Goal: Check status: Check status

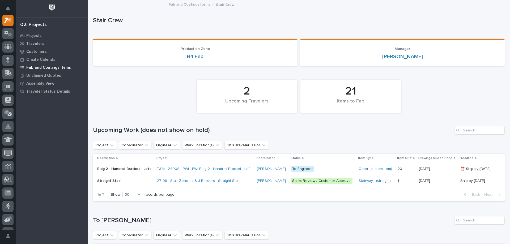
click at [50, 67] on p "Fab and Coatings Items" at bounding box center [48, 67] width 45 height 5
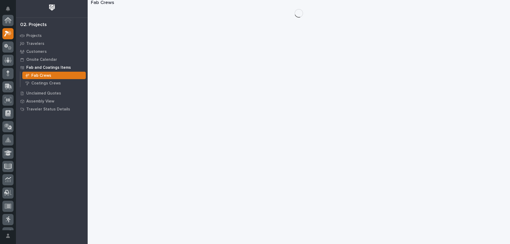
scroll to position [13, 0]
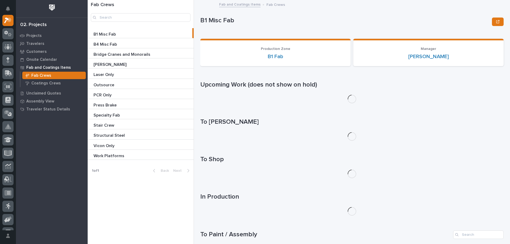
click at [112, 33] on p "B1 Misc Fab" at bounding box center [105, 34] width 23 height 6
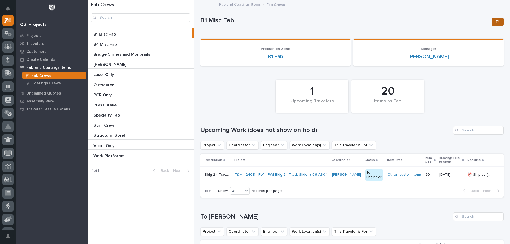
click at [493, 18] on button "button" at bounding box center [498, 22] width 12 height 9
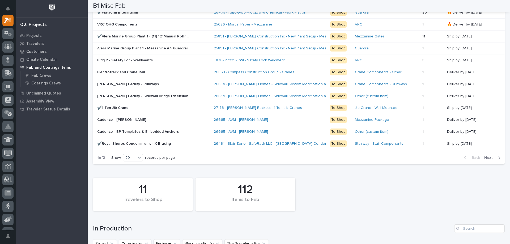
scroll to position [425, 0]
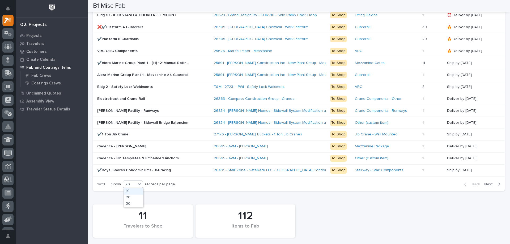
click at [136, 185] on div "20" at bounding box center [129, 185] width 13 height 6
click at [137, 203] on div "30" at bounding box center [133, 204] width 19 height 6
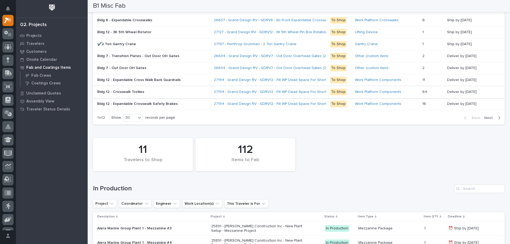
scroll to position [584, 0]
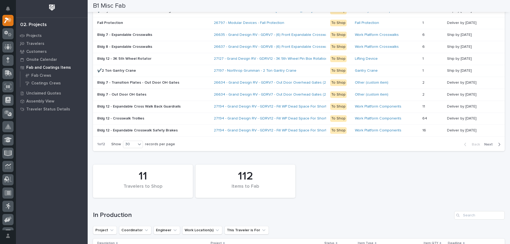
click at [487, 143] on span "Next" at bounding box center [490, 144] width 12 height 5
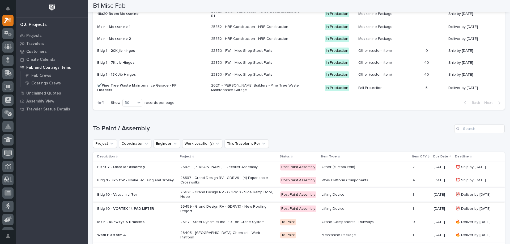
scroll to position [766, 0]
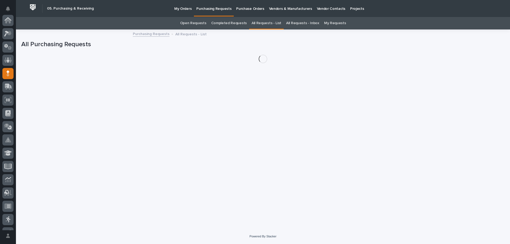
scroll to position [53, 0]
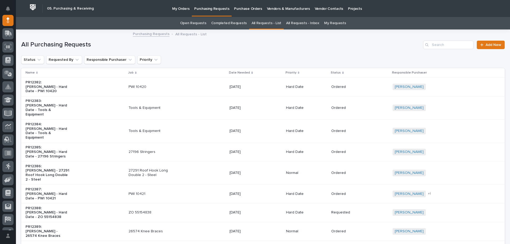
click at [330, 20] on link "My Requests" at bounding box center [335, 23] width 22 height 12
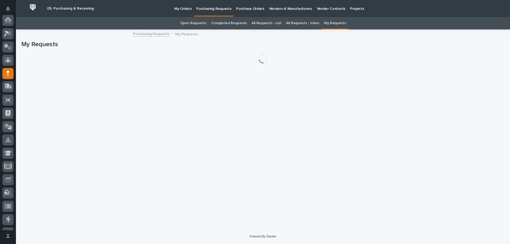
scroll to position [53, 0]
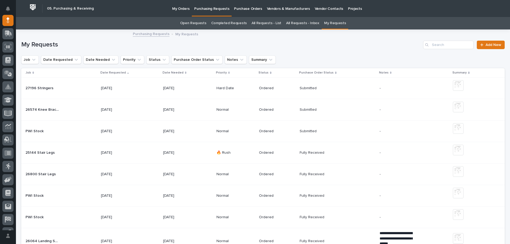
click at [143, 93] on td "[DATE]" at bounding box center [130, 89] width 62 height 22
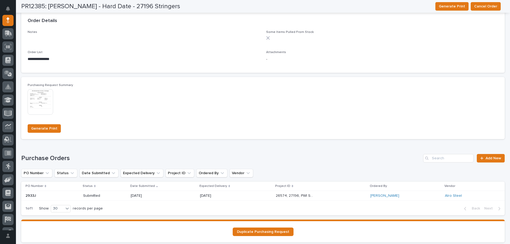
scroll to position [365, 0]
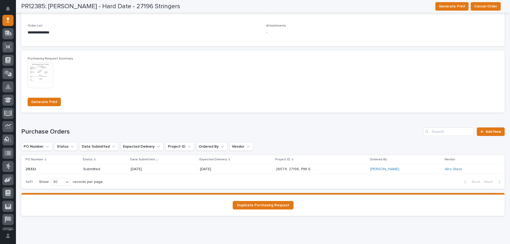
click at [221, 169] on p "[DATE]" at bounding box center [219, 169] width 38 height 5
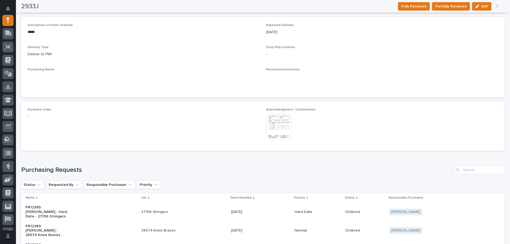
scroll to position [251, 0]
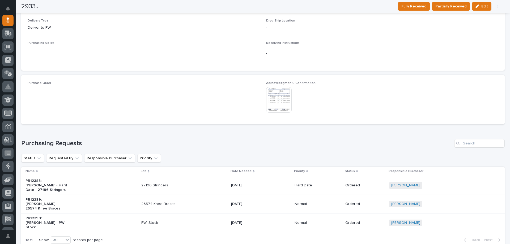
click at [277, 96] on img at bounding box center [279, 100] width 26 height 26
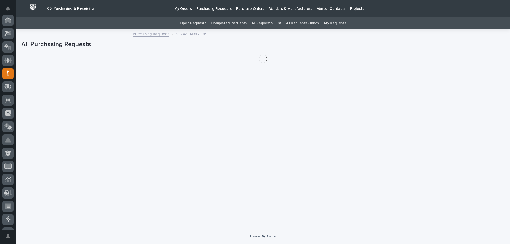
scroll to position [53, 0]
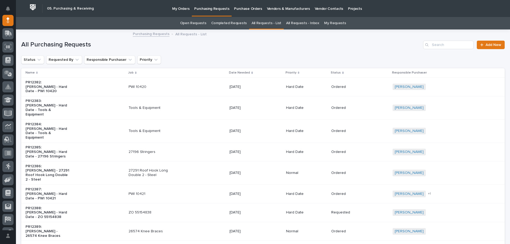
click at [440, 39] on div "All Purchasing Requests Add New" at bounding box center [262, 43] width 483 height 26
click at [438, 45] on input "Search" at bounding box center [448, 45] width 50 height 9
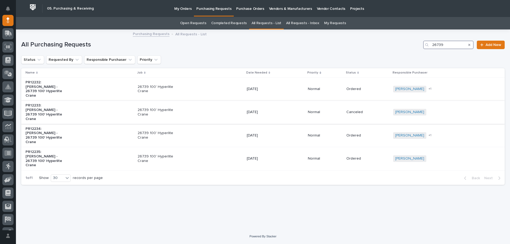
type input "26739"
click at [201, 109] on div "26739 100' Hyperlite Crane" at bounding box center [190, 112] width 105 height 13
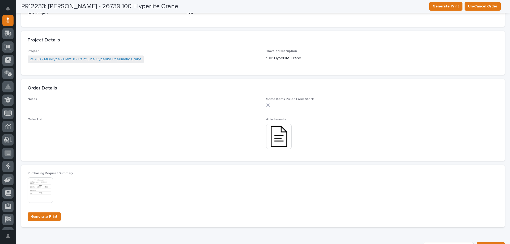
scroll to position [372, 0]
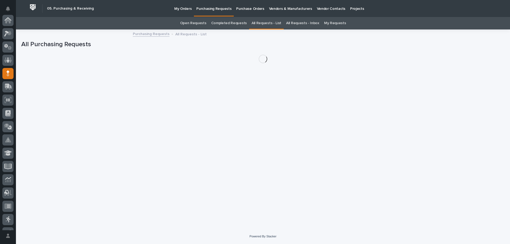
scroll to position [53, 0]
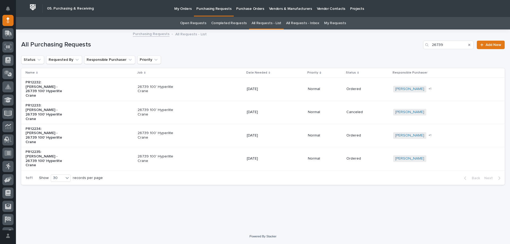
click at [259, 155] on div "[DATE]" at bounding box center [269, 158] width 44 height 6
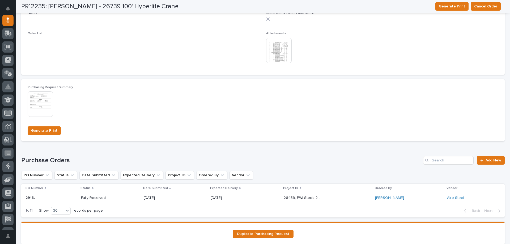
scroll to position [339, 0]
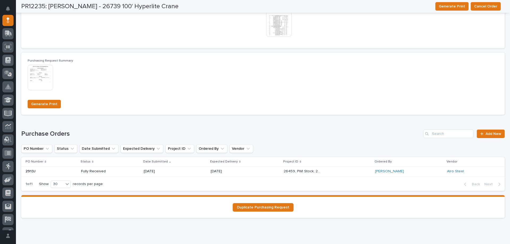
click at [251, 174] on div "[DATE]" at bounding box center [245, 171] width 69 height 9
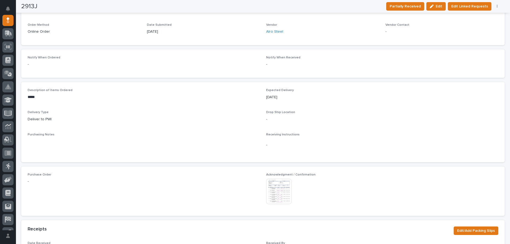
scroll to position [260, 0]
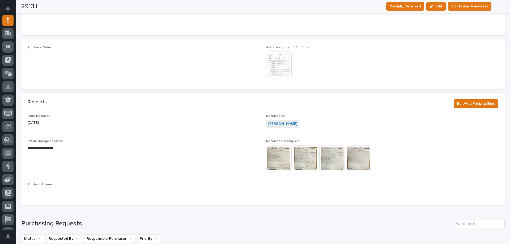
click at [272, 62] on img at bounding box center [279, 65] width 26 height 26
